Goal: Navigation & Orientation: Find specific page/section

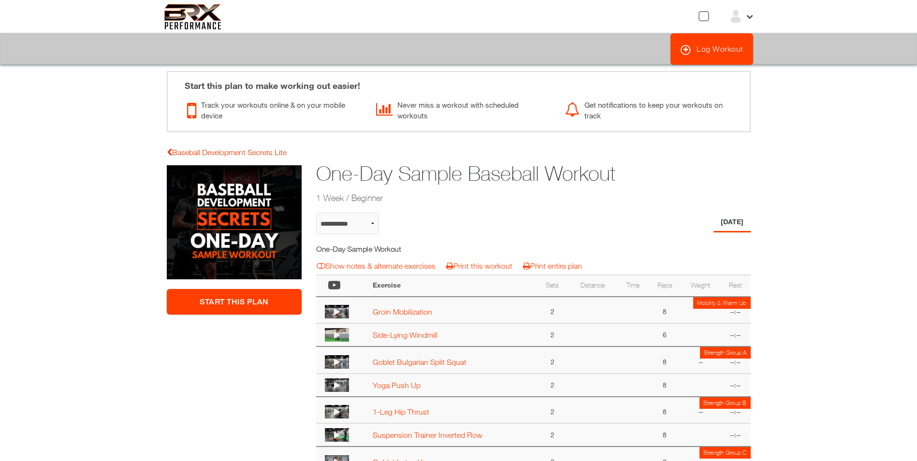
click at [180, 155] on link "Baseball Development Secrets Lite" at bounding box center [227, 152] width 120 height 9
select select "**********"
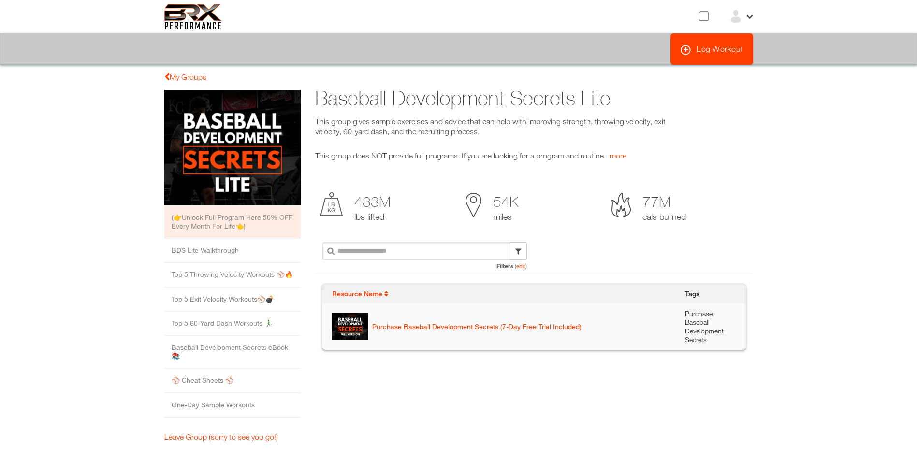
click at [179, 72] on div "My Groups (👉Unlock Full Program Here 50% OFF Every Month For Life👈) BDS Lite Wa…" at bounding box center [232, 260] width 151 height 379
click at [177, 77] on link "My Groups" at bounding box center [185, 76] width 42 height 9
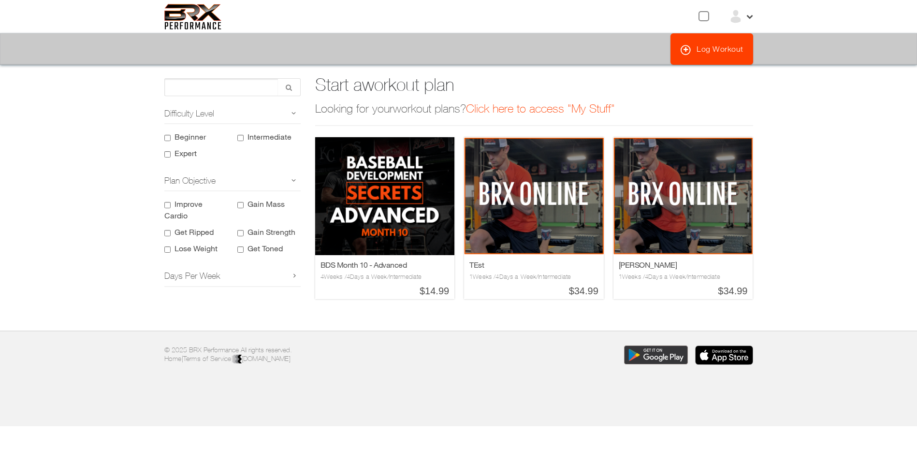
click at [702, 13] on div at bounding box center [703, 16] width 11 height 10
click at [753, 16] on div "View Profile My Stuff Notification Settings Billing Information Sign Out Home" at bounding box center [534, 16] width 452 height 14
click at [750, 17] on icon at bounding box center [749, 16] width 8 height 8
click at [442, 26] on div "View Profile My Stuff Notification Settings Billing Information Sign Out Home" at bounding box center [458, 17] width 603 height 26
